Goal: Information Seeking & Learning: Learn about a topic

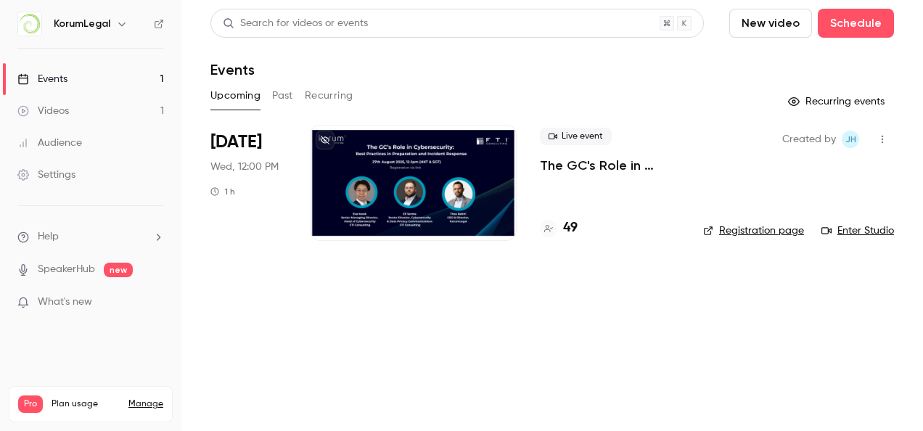
click at [97, 108] on link "Videos 1" at bounding box center [90, 111] width 181 height 32
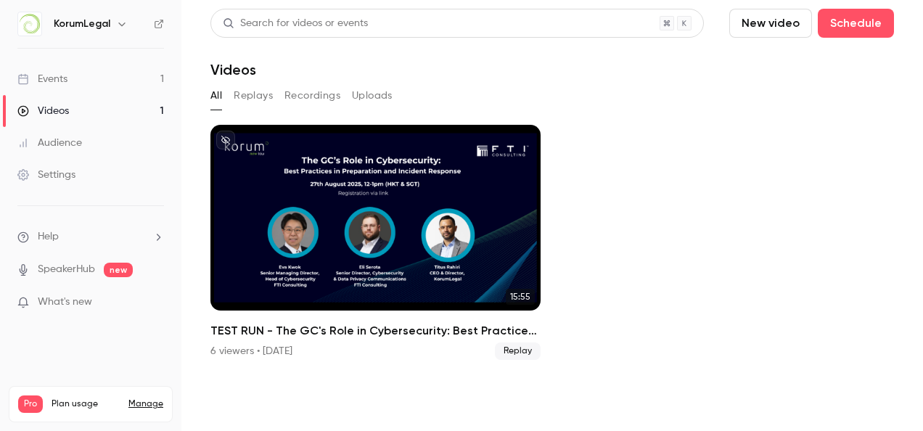
click at [94, 89] on link "Events 1" at bounding box center [90, 79] width 181 height 32
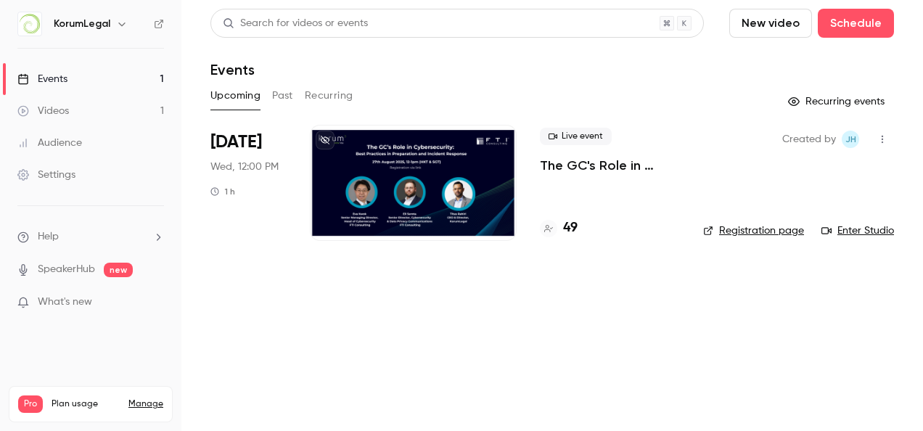
click at [289, 91] on button "Past" at bounding box center [282, 95] width 21 height 23
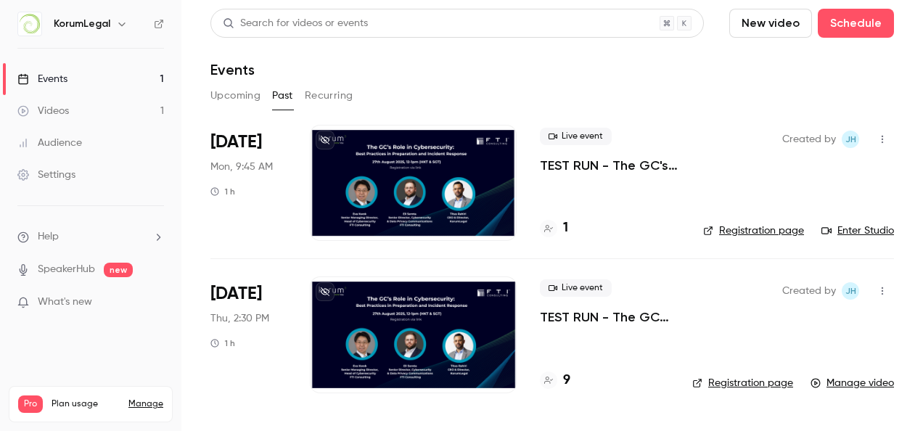
click at [324, 97] on button "Recurring" at bounding box center [329, 95] width 49 height 23
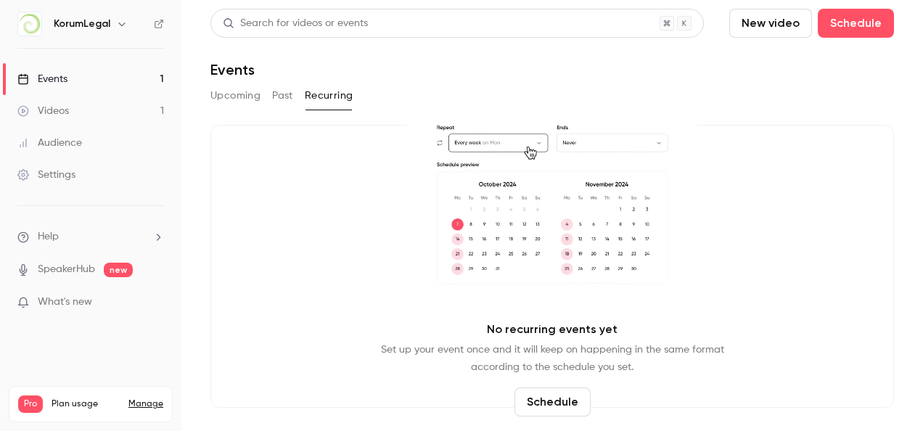
click at [251, 102] on button "Upcoming" at bounding box center [235, 95] width 50 height 23
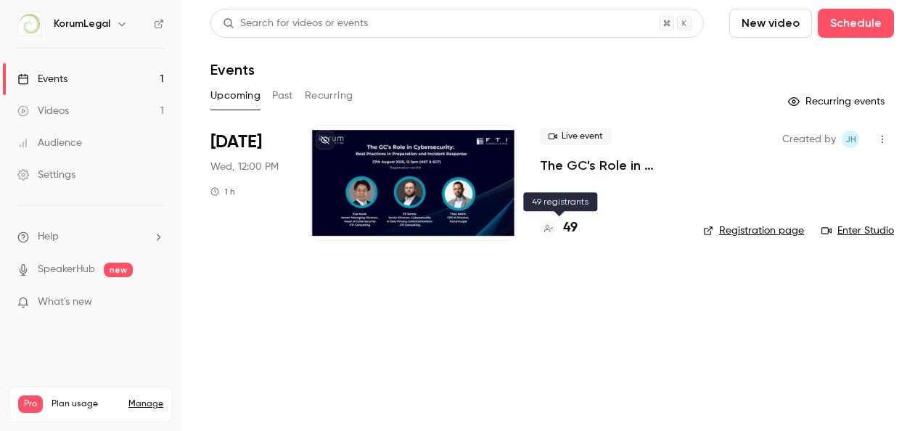
click at [575, 234] on h4 "49" at bounding box center [570, 228] width 15 height 20
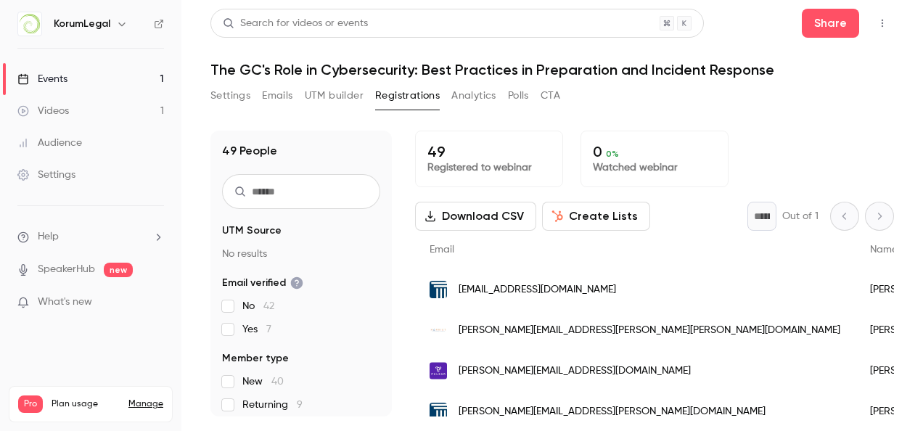
click at [541, 292] on span "[EMAIL_ADDRESS][DOMAIN_NAME]" at bounding box center [537, 289] width 157 height 15
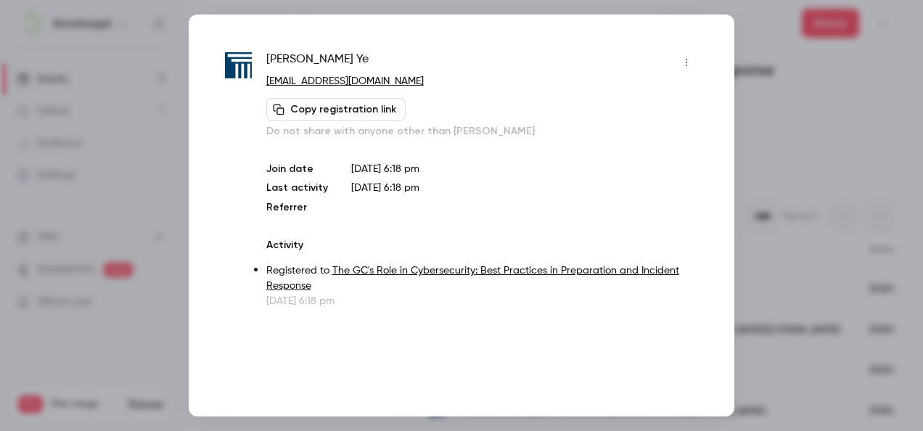
click at [752, 131] on div at bounding box center [461, 215] width 923 height 431
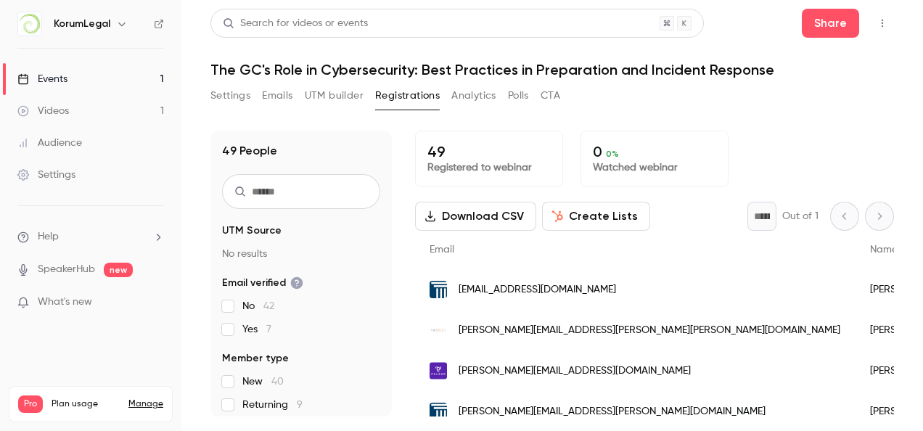
click at [601, 298] on div "[EMAIL_ADDRESS][DOMAIN_NAME]" at bounding box center [635, 289] width 440 height 41
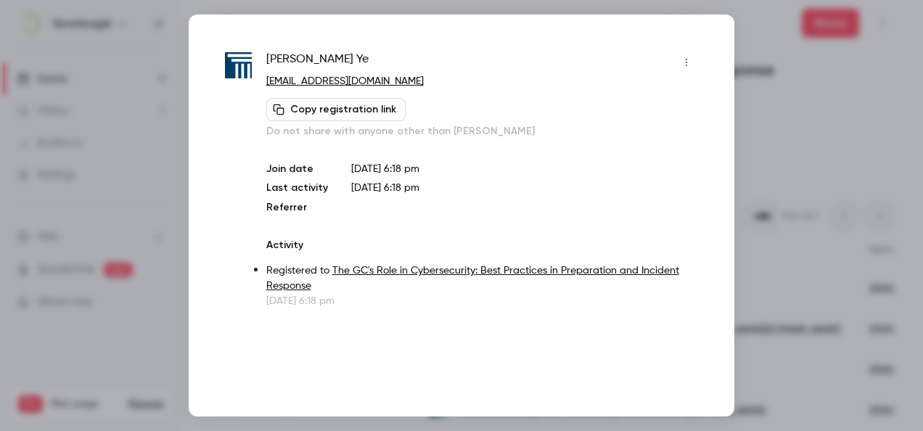
click at [354, 115] on button "Copy registration link" at bounding box center [335, 109] width 139 height 23
click at [750, 75] on div at bounding box center [461, 215] width 923 height 431
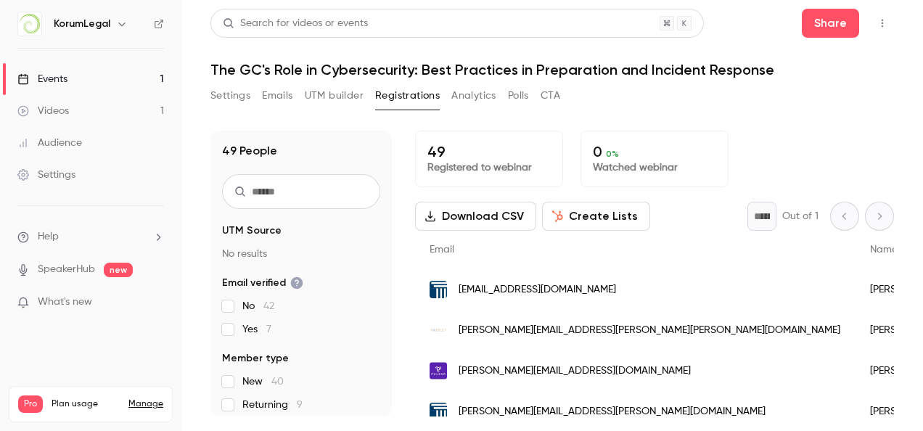
click at [296, 196] on input "text" at bounding box center [301, 191] width 158 height 35
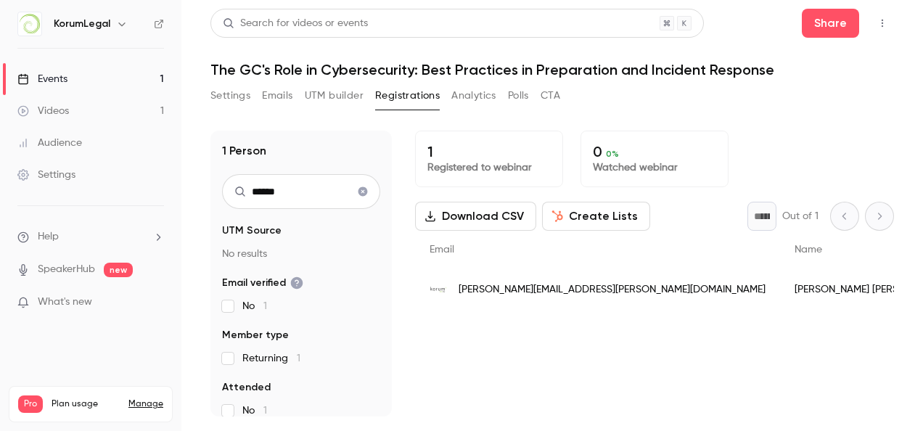
type input "*****"
click at [527, 278] on div "[PERSON_NAME][EMAIL_ADDRESS][PERSON_NAME][DOMAIN_NAME]" at bounding box center [597, 289] width 365 height 41
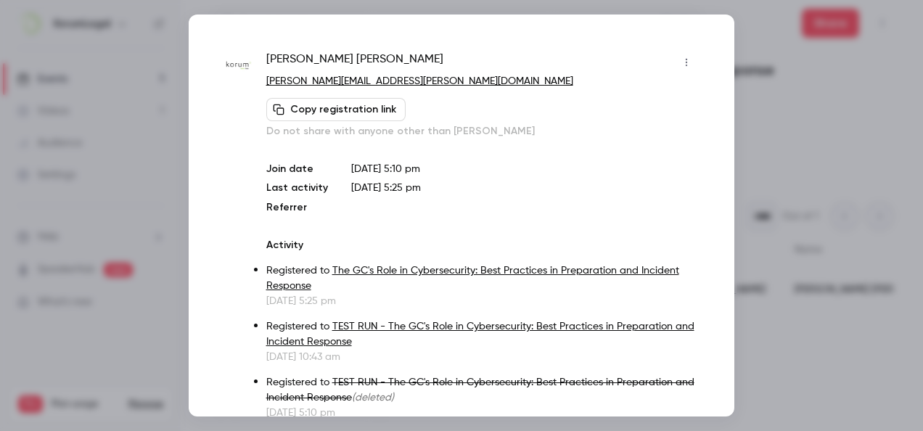
click at [755, 363] on div at bounding box center [461, 215] width 923 height 431
